Goal: Transaction & Acquisition: Purchase product/service

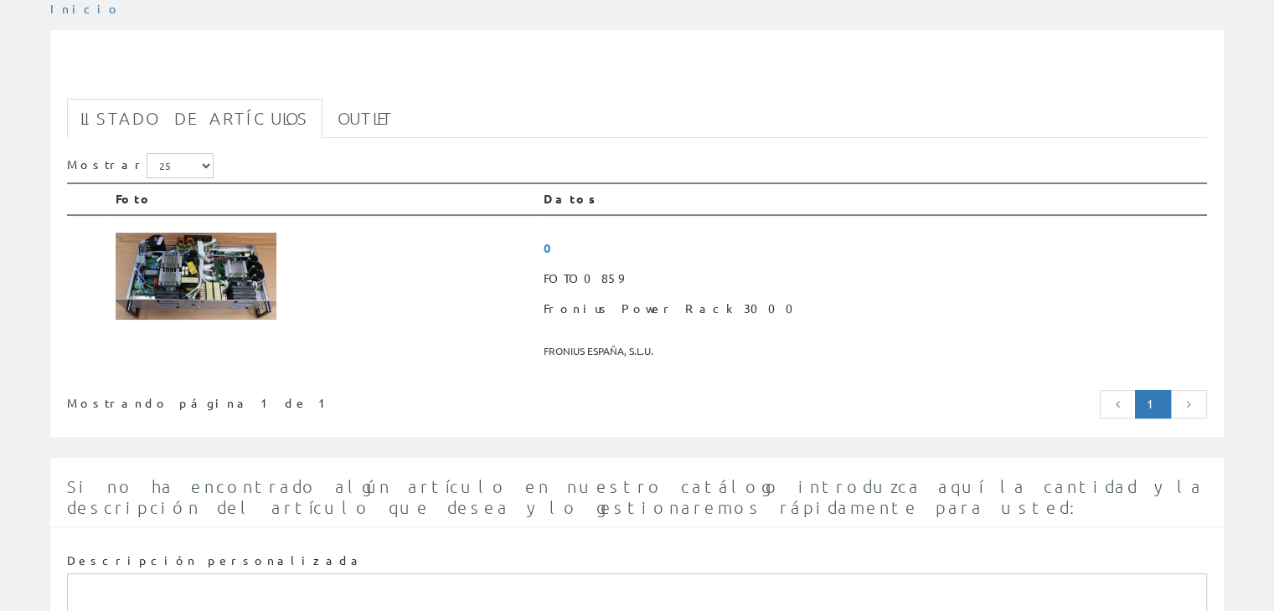
scroll to position [101, 0]
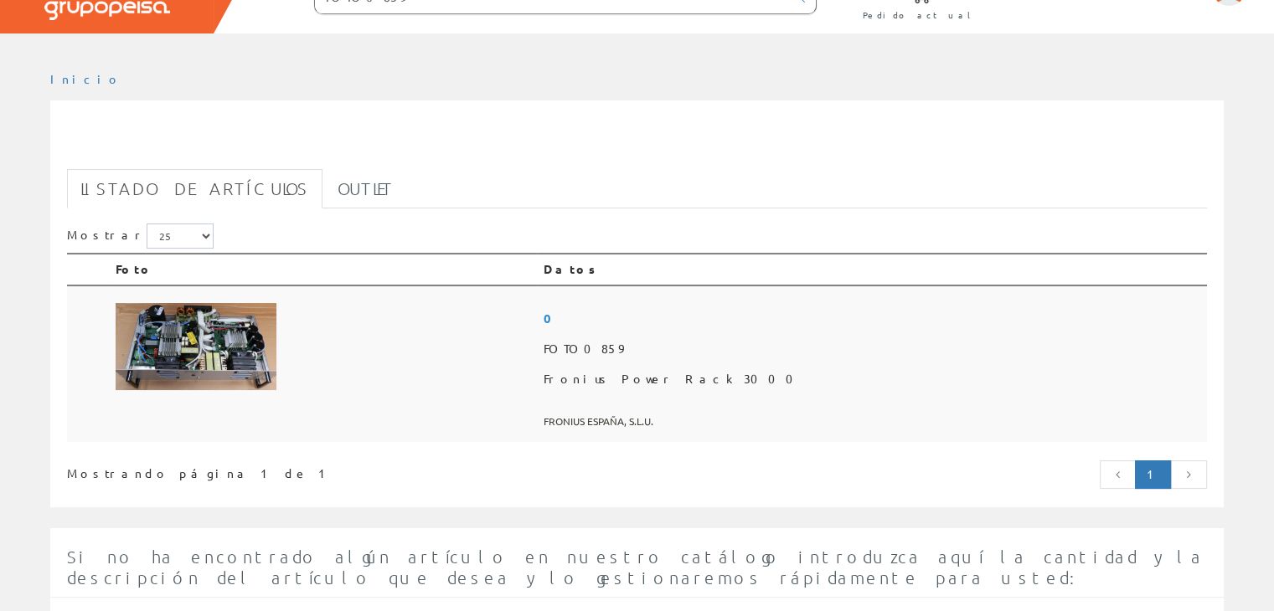
click at [167, 340] on img at bounding box center [196, 346] width 161 height 87
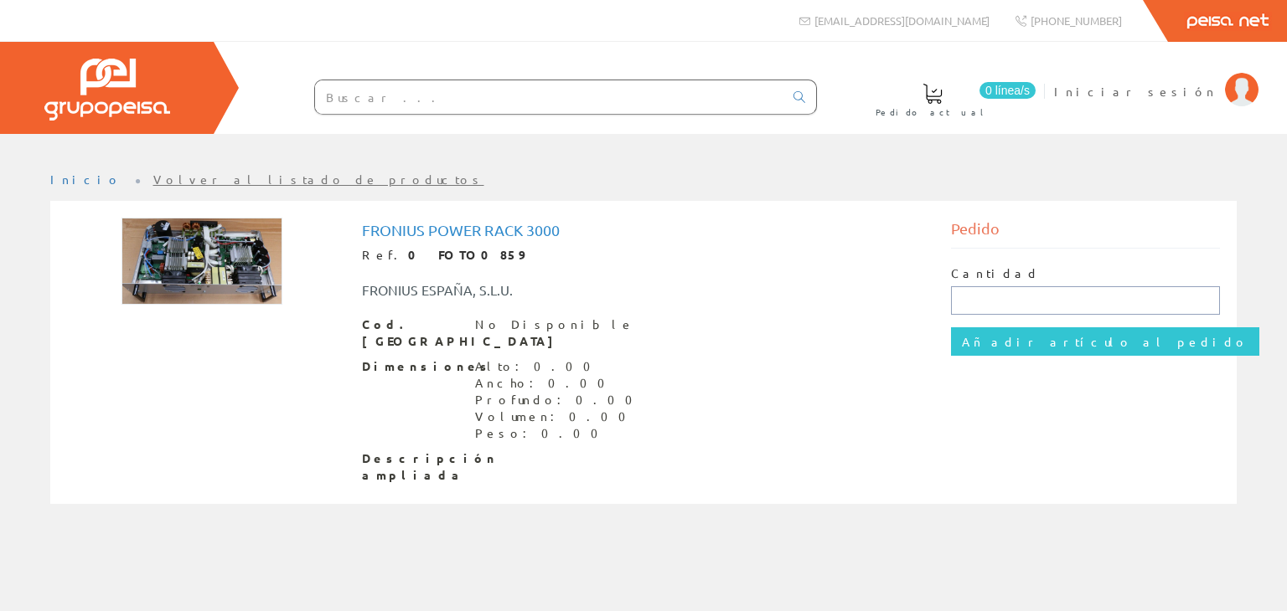
click at [978, 294] on input "text" at bounding box center [1086, 300] width 270 height 28
type input "2"
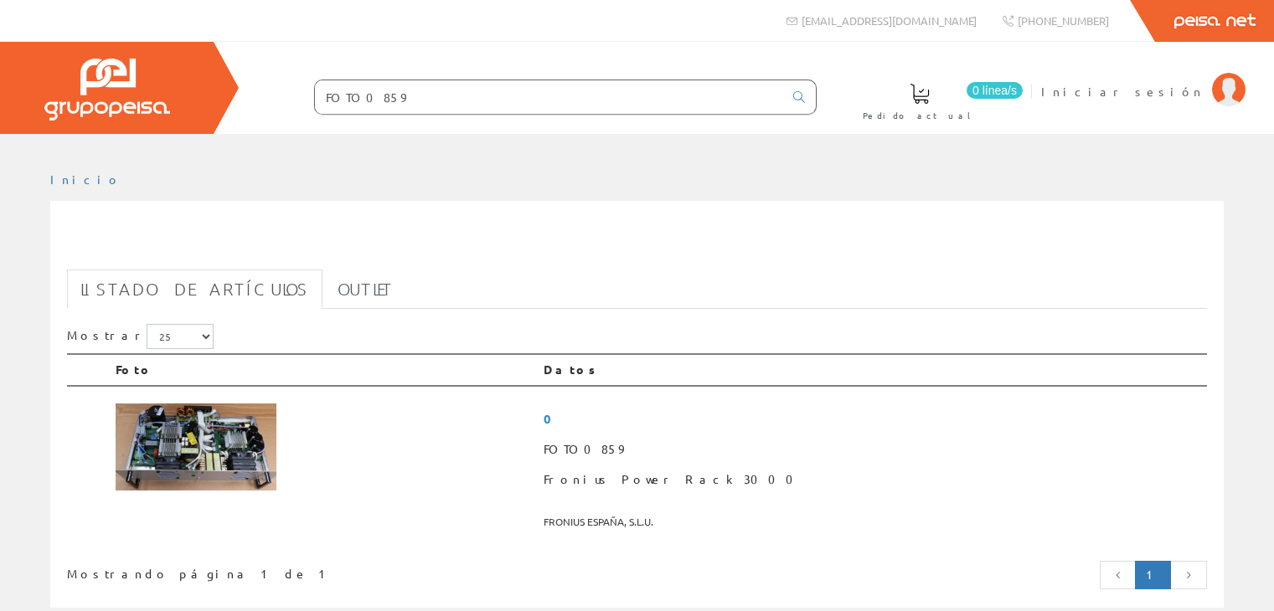
scroll to position [101, 0]
